Goal: Transaction & Acquisition: Purchase product/service

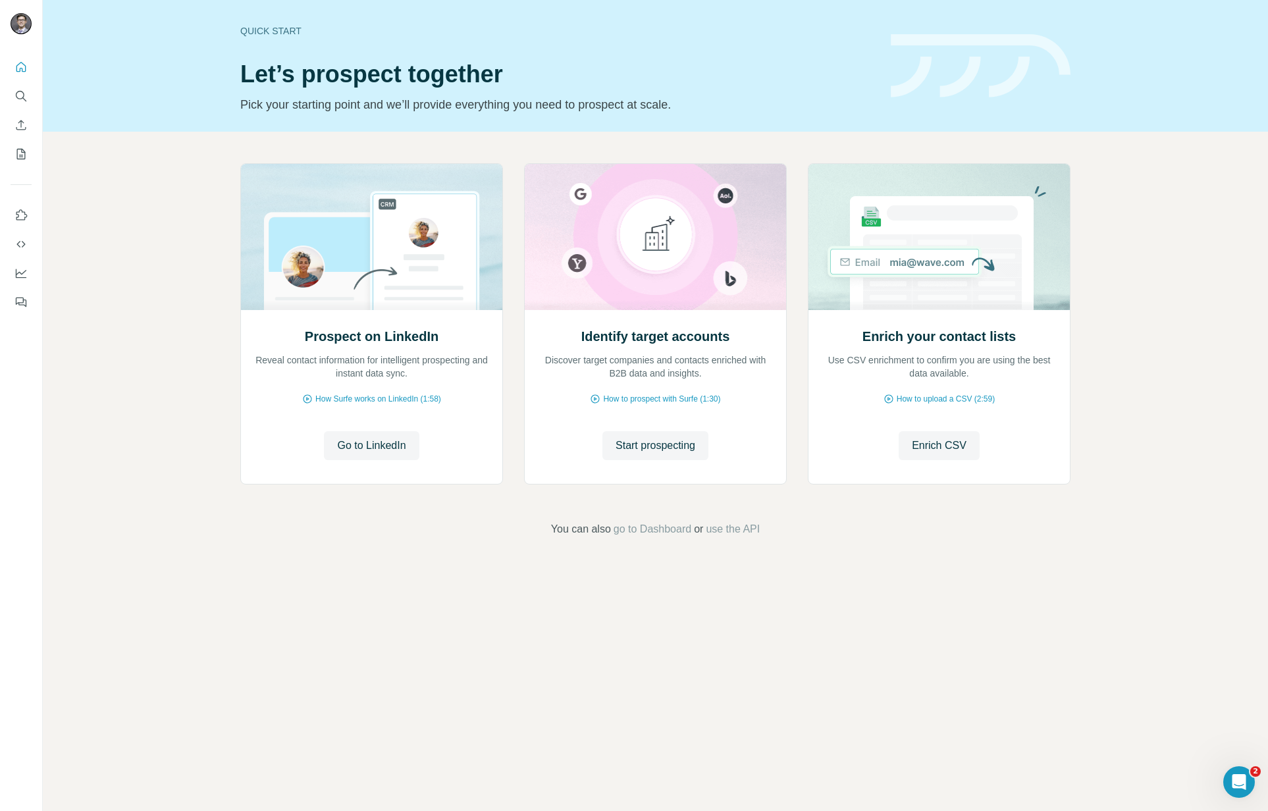
click at [13, 164] on button "My lists" at bounding box center [21, 154] width 21 height 24
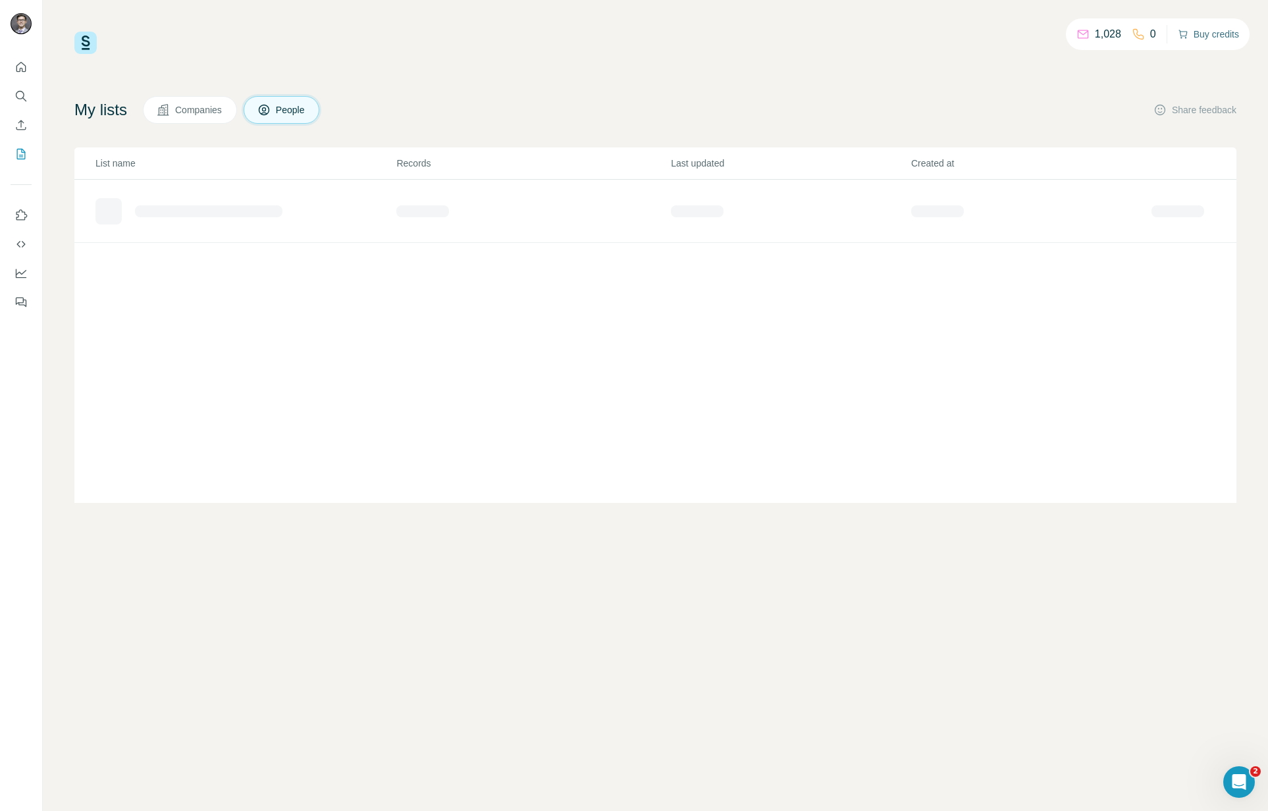
click at [1220, 33] on button "Buy credits" at bounding box center [1208, 34] width 61 height 18
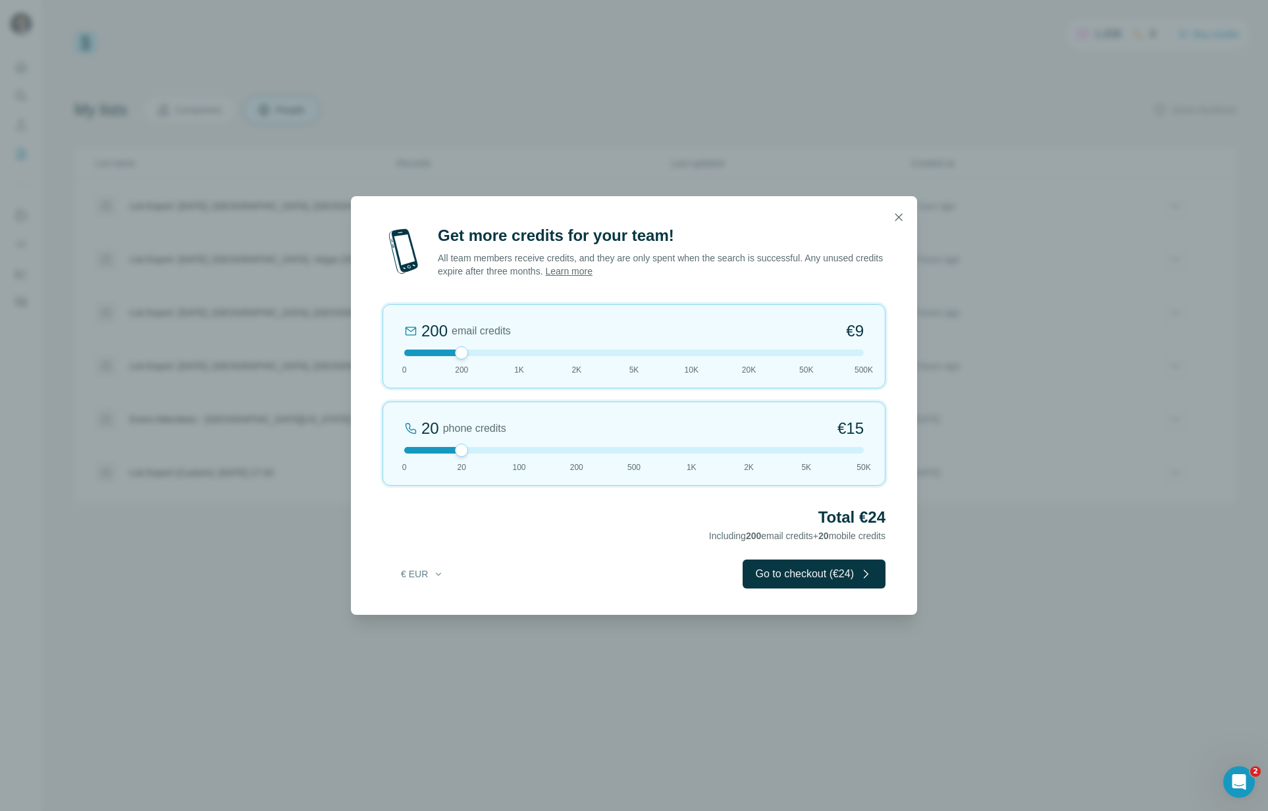
drag, startPoint x: 457, startPoint y: 355, endPoint x: 374, endPoint y: 355, distance: 83.6
click at [374, 355] on div "Get more credits for your team! All team members receive credits, and they are …" at bounding box center [634, 420] width 566 height 390
click at [411, 572] on button "€ EUR" at bounding box center [422, 574] width 61 height 24
click at [431, 607] on div "$ USD" at bounding box center [449, 603] width 111 height 13
click at [647, 533] on div "Total $15 20 mobile credits" at bounding box center [633, 525] width 503 height 37
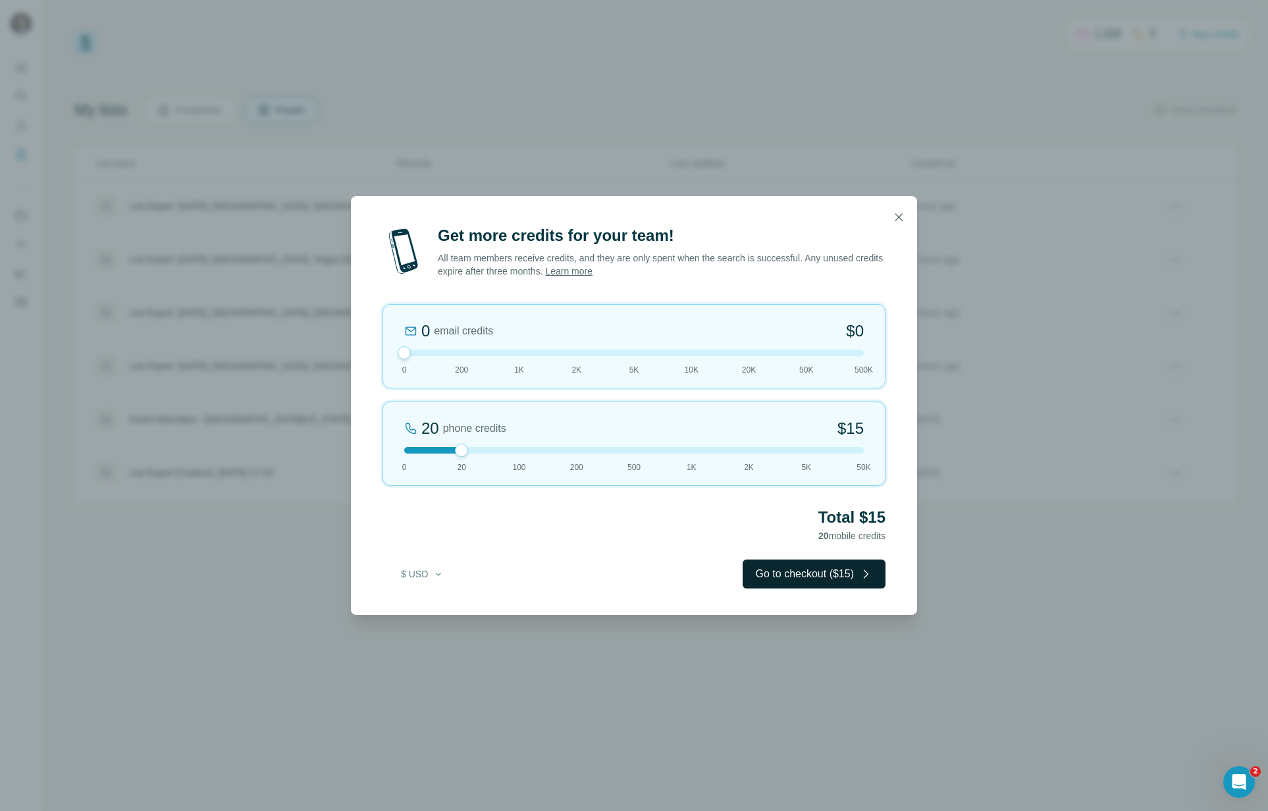
click at [817, 571] on button "Go to checkout ($15)" at bounding box center [813, 573] width 143 height 29
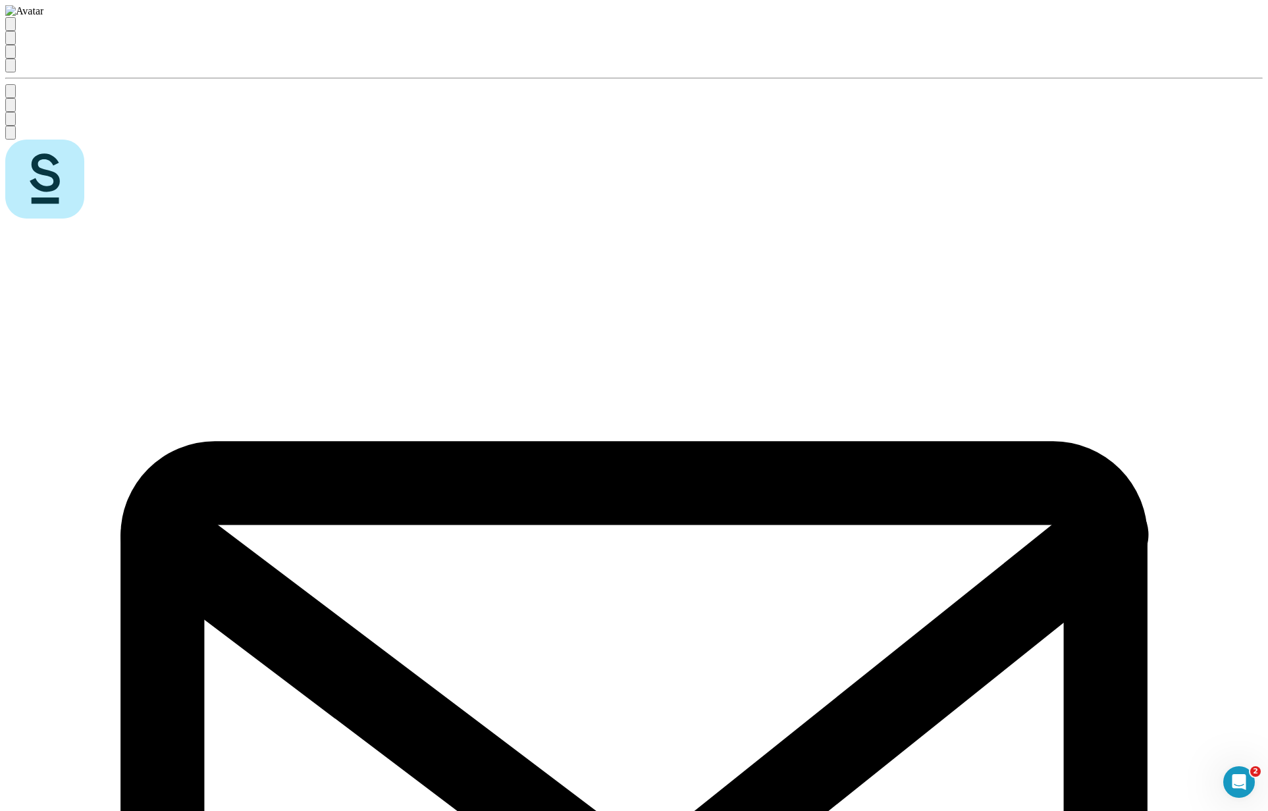
click at [11, 55] on icon "Enrich CSV" at bounding box center [11, 55] width 0 height 0
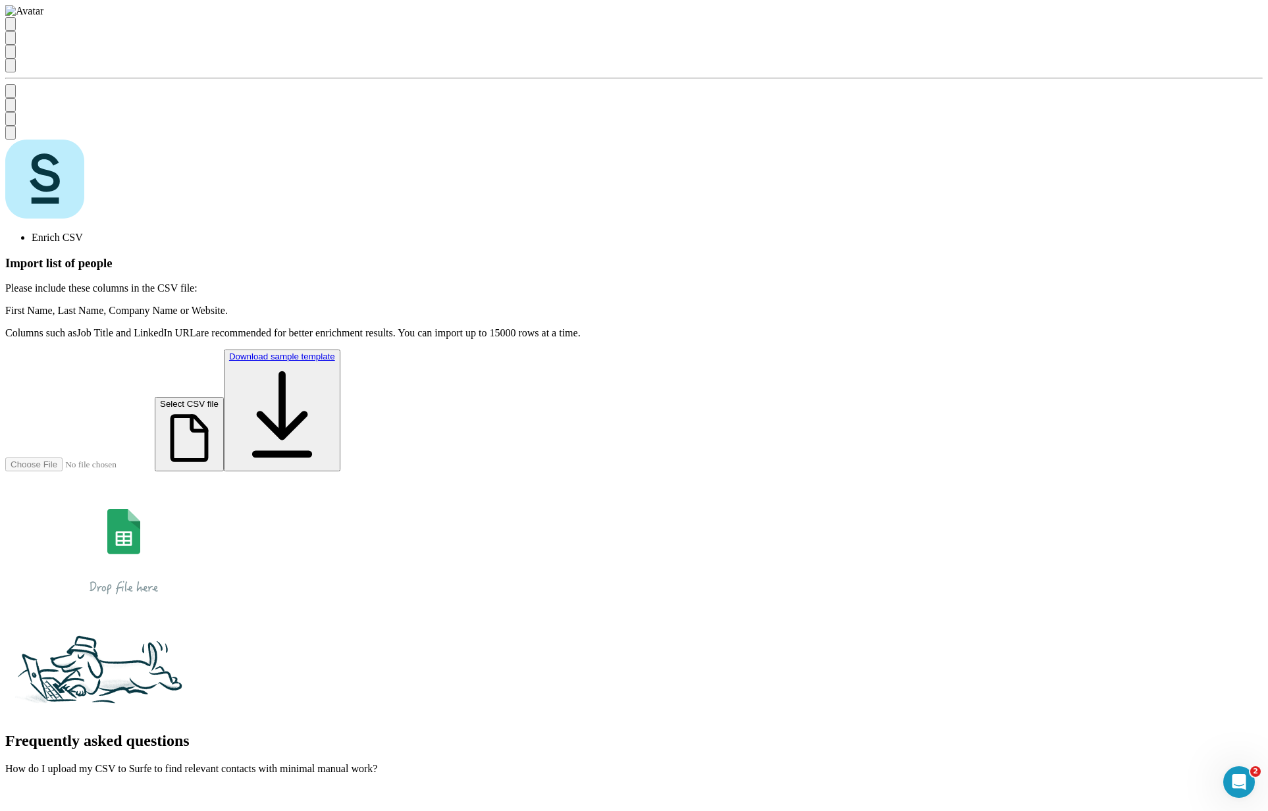
click at [11, 68] on icon "My lists" at bounding box center [11, 68] width 0 height 0
